Goal: Transaction & Acquisition: Book appointment/travel/reservation

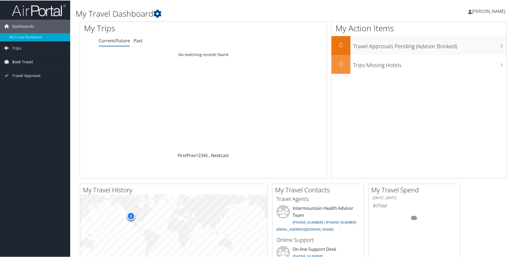
click at [24, 62] on span "Book Travel" at bounding box center [22, 61] width 21 height 13
click at [19, 88] on link "Book/Manage Online Trips" at bounding box center [35, 88] width 70 height 8
click at [479, 12] on span "[PERSON_NAME]" at bounding box center [487, 11] width 33 height 6
click at [453, 90] on link "Sign Out" at bounding box center [474, 87] width 60 height 9
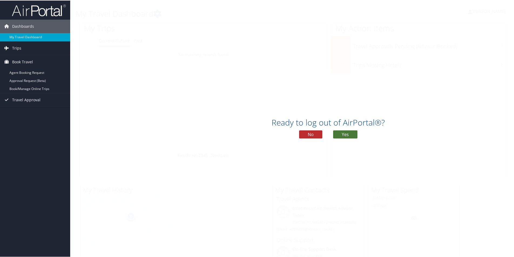
click at [343, 132] on button "Yes" at bounding box center [345, 134] width 24 height 8
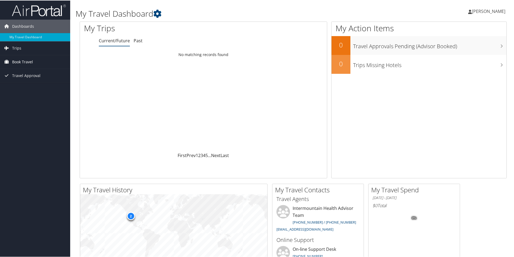
click at [27, 64] on span "Book Travel" at bounding box center [22, 61] width 21 height 13
click at [22, 87] on link "Book/Manage Online Trips" at bounding box center [35, 88] width 70 height 8
click at [477, 11] on span "[PERSON_NAME]" at bounding box center [487, 11] width 33 height 6
click at [458, 90] on link "Sign Out" at bounding box center [474, 87] width 60 height 9
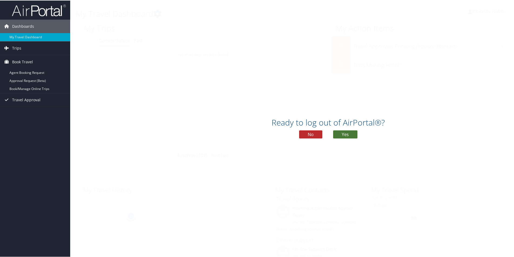
click at [350, 134] on button "Yes" at bounding box center [345, 134] width 24 height 8
